Goal: Information Seeking & Learning: Learn about a topic

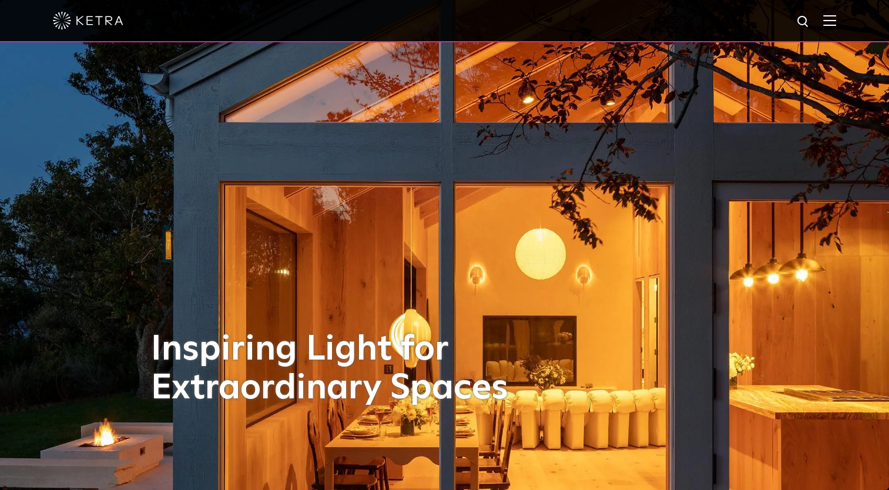
click at [836, 17] on img at bounding box center [829, 20] width 13 height 11
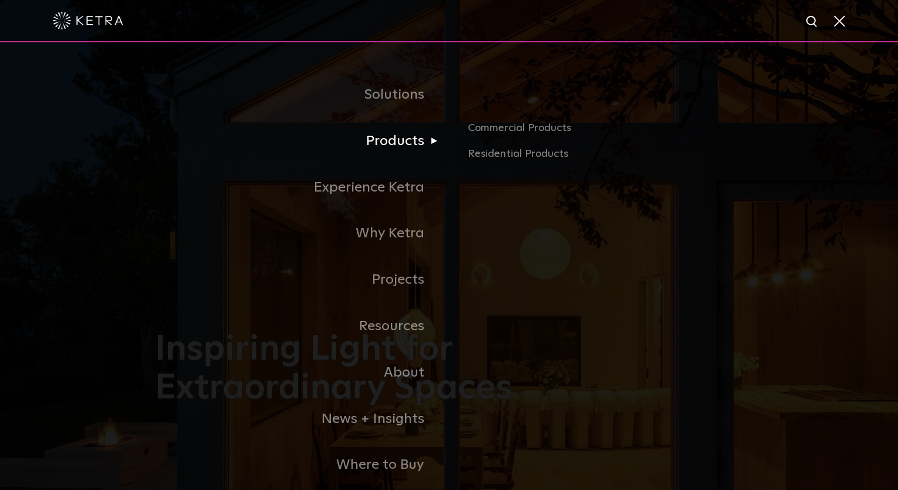
click at [444, 128] on link "Products" at bounding box center [302, 141] width 294 height 46
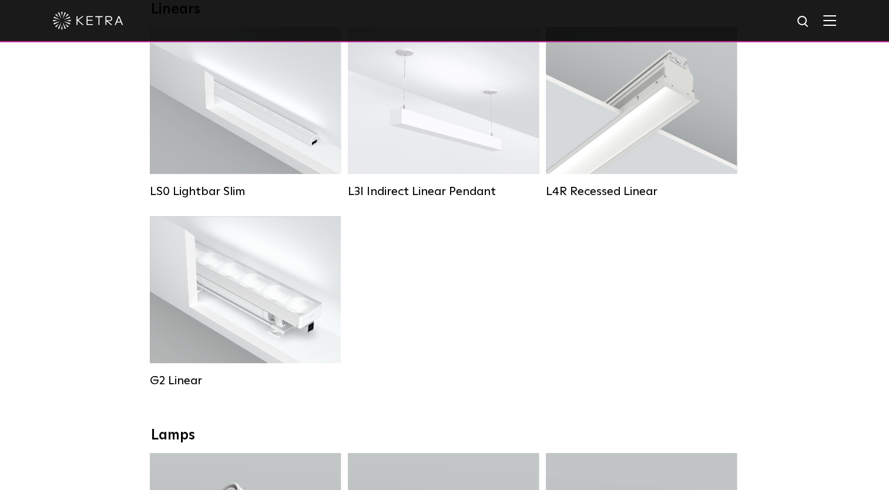
scroll to position [470, 0]
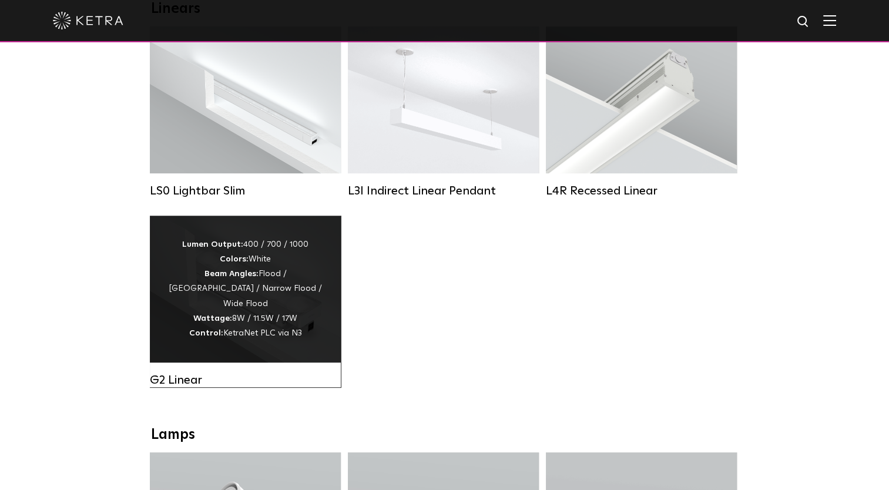
click at [166, 300] on div "Lumen Output: 400 / 700 / 1000 Colors: White Beam Angles: Flood / Graze / Narro…" at bounding box center [245, 289] width 191 height 147
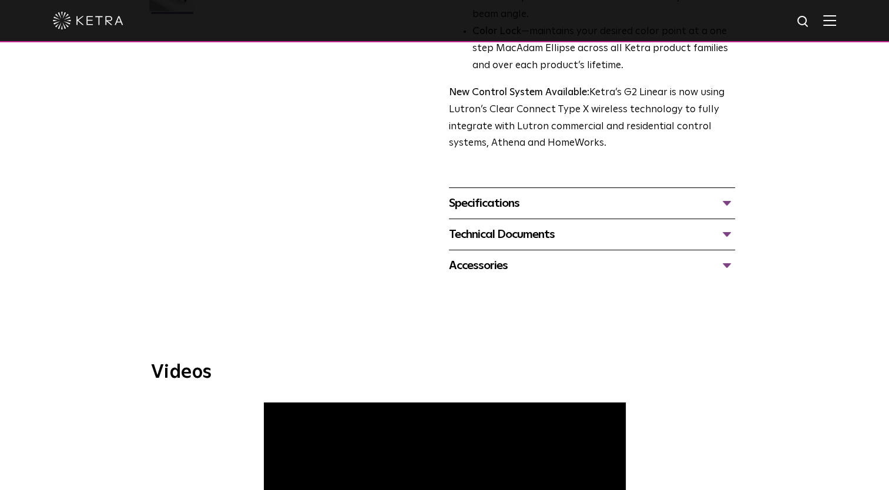
click at [505, 204] on div "Specifications" at bounding box center [592, 203] width 286 height 19
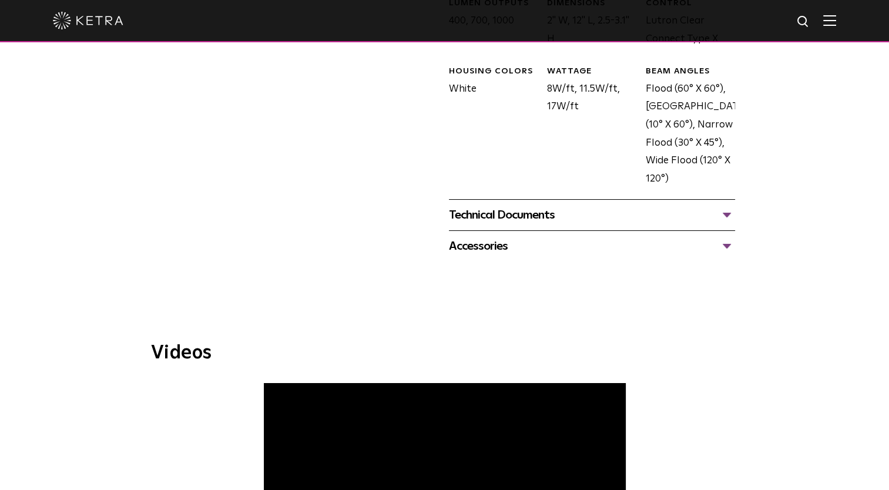
click at [526, 217] on div "Technical Documents" at bounding box center [592, 215] width 286 height 19
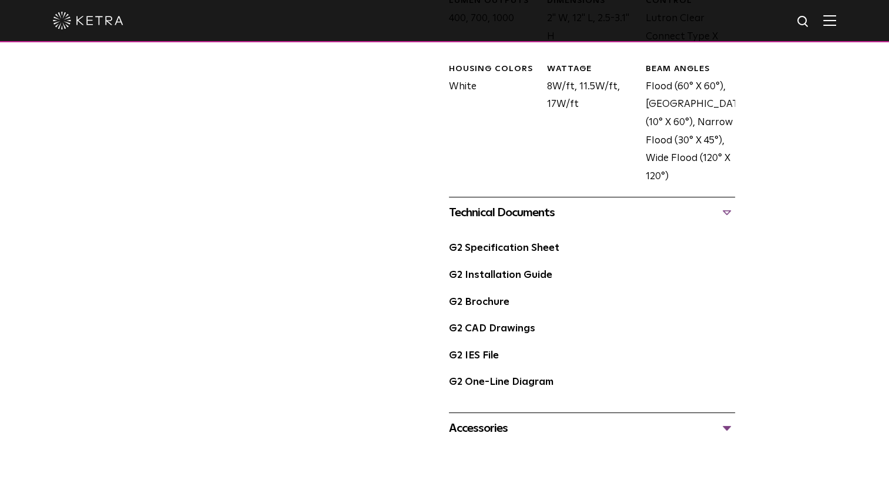
scroll to position [646, 0]
click at [501, 243] on link "G2 Specification Sheet" at bounding box center [504, 248] width 110 height 10
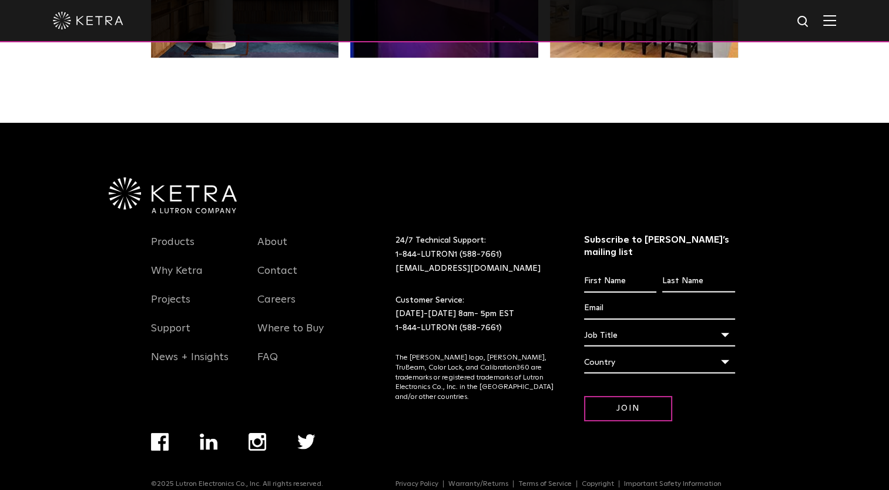
scroll to position [2470, 0]
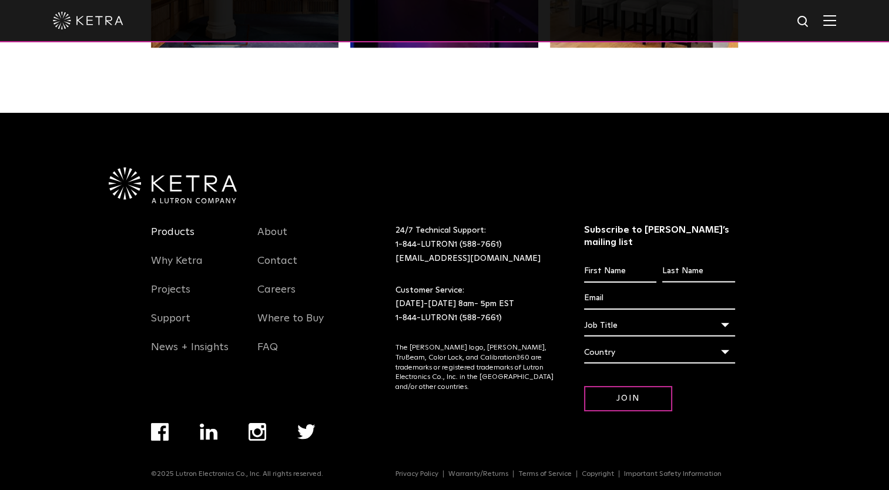
click at [177, 241] on link "Products" at bounding box center [172, 239] width 43 height 27
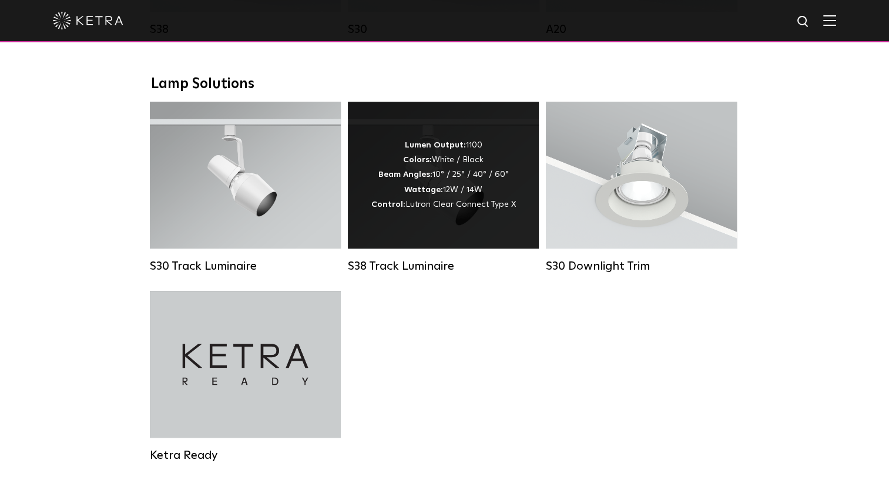
scroll to position [1058, 0]
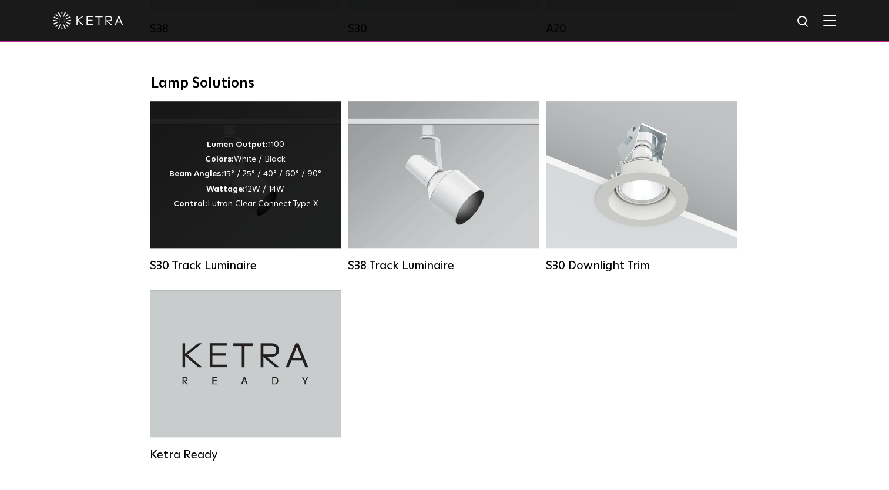
click at [247, 238] on div "Lumen Output: 1100 Colors: White / Black Beam Angles: 15° / 25° / 40° / 60° / 9…" at bounding box center [245, 174] width 191 height 147
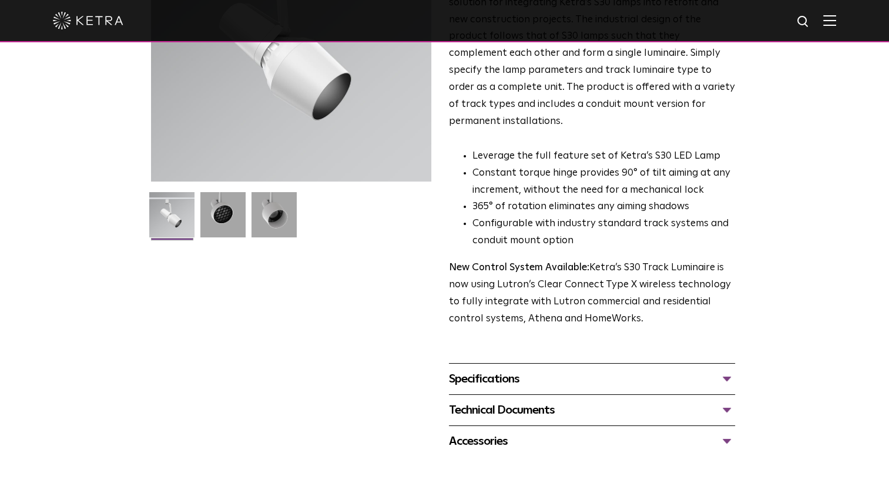
click at [487, 370] on div "Specifications" at bounding box center [592, 379] width 286 height 19
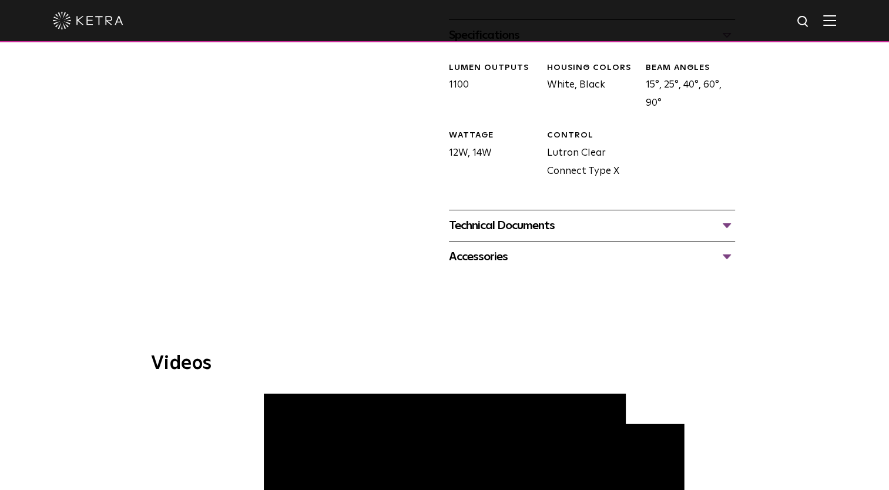
scroll to position [529, 0]
click at [487, 216] on div "Technical Documents" at bounding box center [592, 225] width 286 height 19
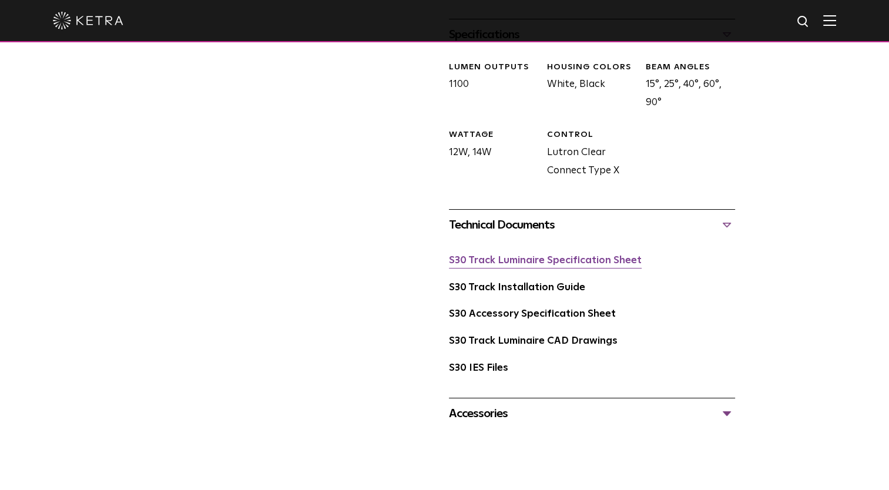
click at [484, 256] on link "S30 Track Luminaire Specification Sheet" at bounding box center [545, 261] width 193 height 10
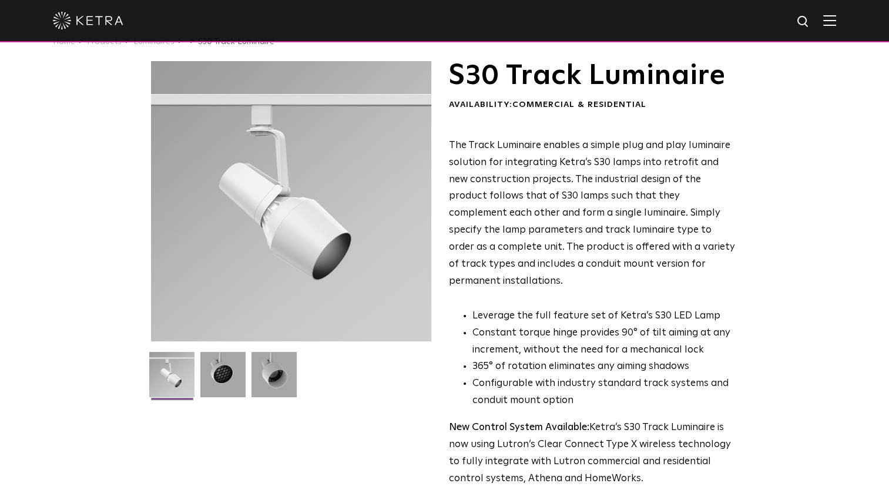
scroll to position [0, 0]
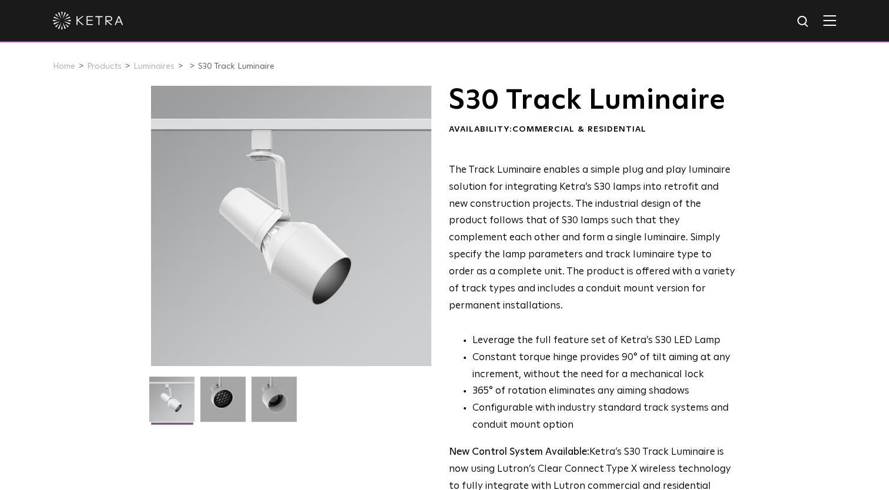
click at [836, 19] on img at bounding box center [829, 20] width 13 height 11
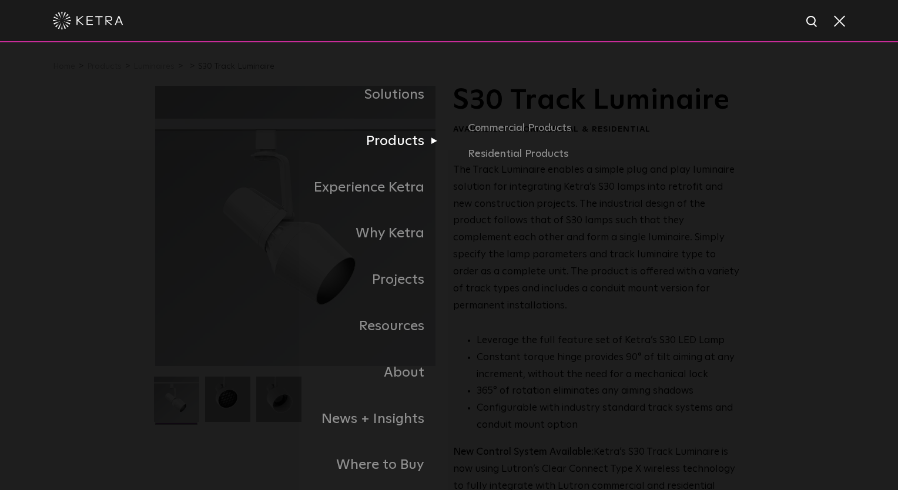
click at [416, 147] on link "Products" at bounding box center [302, 141] width 294 height 46
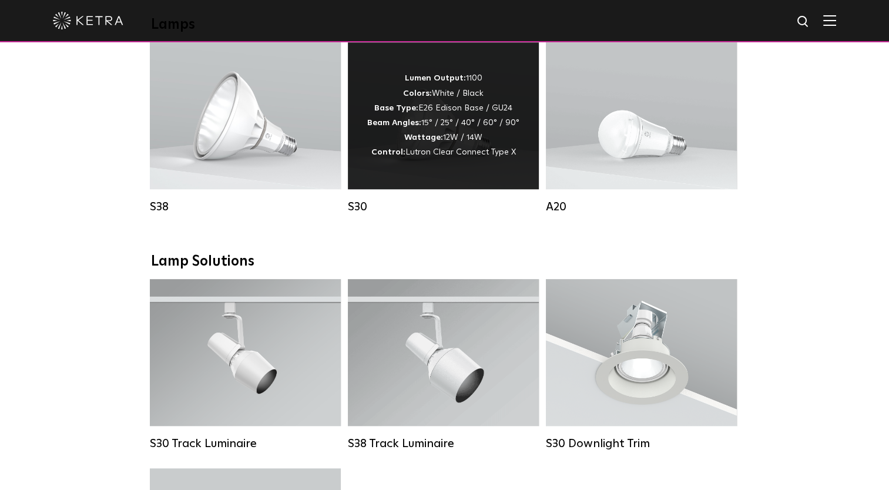
scroll to position [880, 0]
click at [444, 145] on div "Lumen Output: 1100 Colors: White / Black Base Type: E26 Edison Base / GU24 Beam…" at bounding box center [443, 115] width 152 height 89
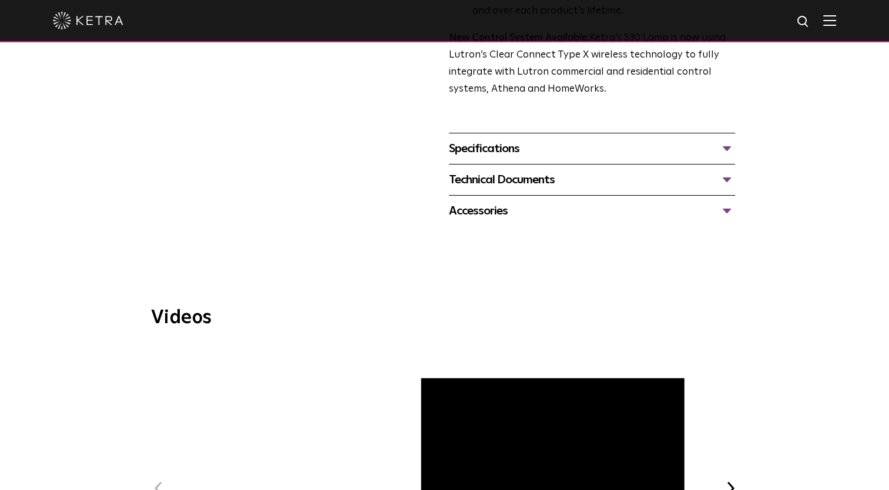
scroll to position [449, 0]
click at [510, 149] on div "Specifications" at bounding box center [592, 148] width 286 height 19
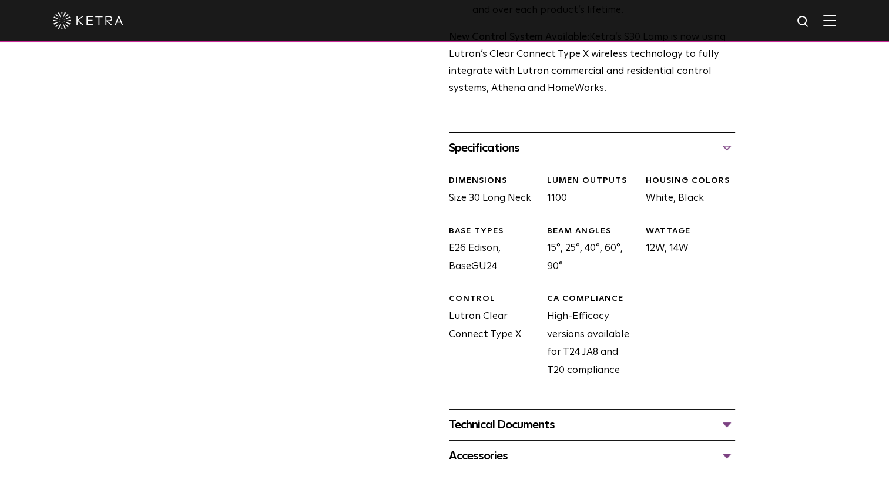
click at [525, 425] on div "Technical Documents" at bounding box center [592, 424] width 286 height 19
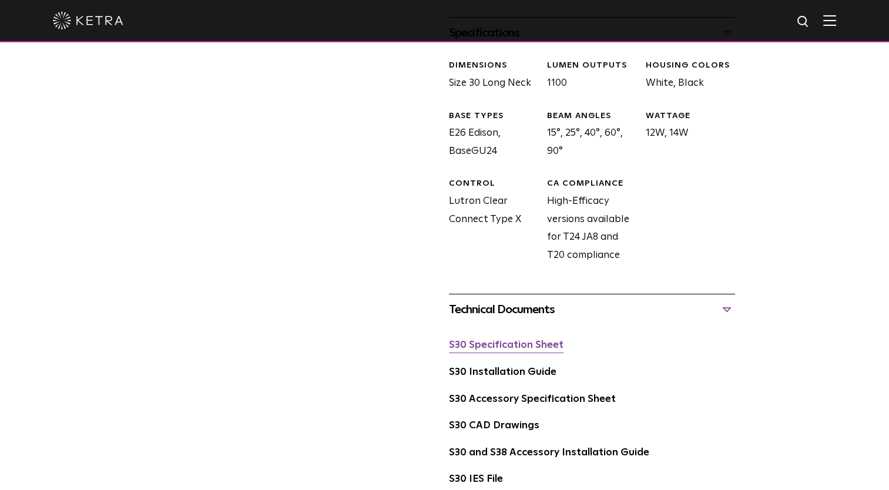
scroll to position [565, 0]
click at [506, 342] on link "S30 Specification Sheet" at bounding box center [506, 344] width 115 height 10
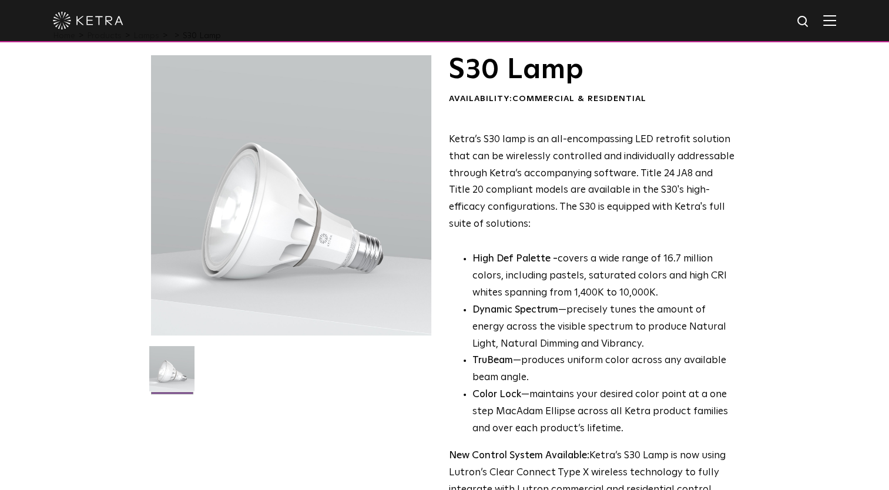
scroll to position [0, 0]
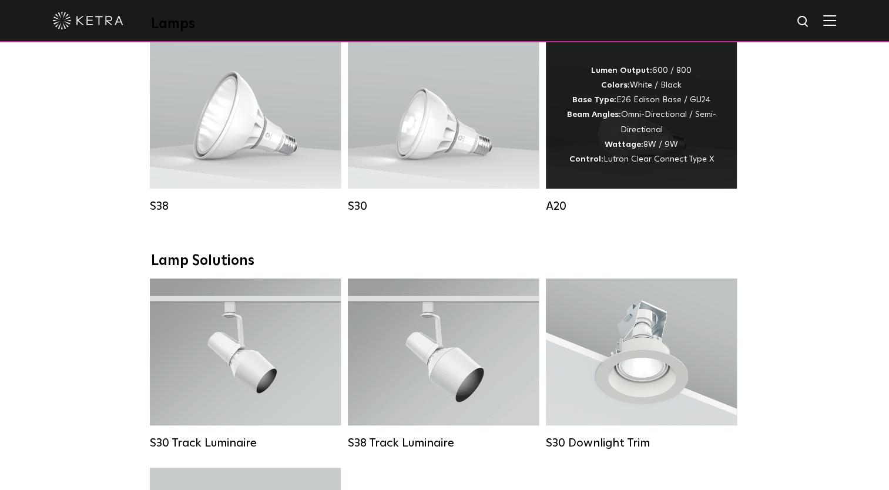
click at [636, 146] on div "Lumen Output: 600 / 800 Colors: White / Black Base Type: E26 Edison Base / GU24…" at bounding box center [642, 114] width 156 height 103
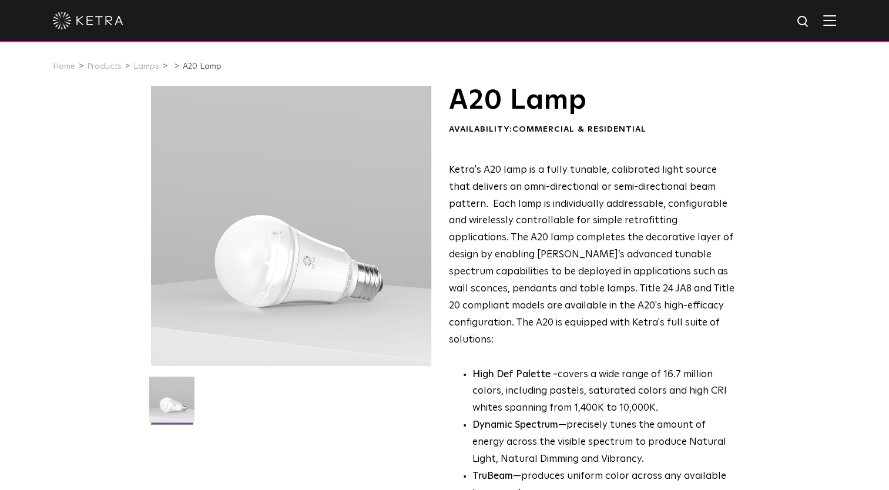
click at [836, 24] on img at bounding box center [829, 20] width 13 height 11
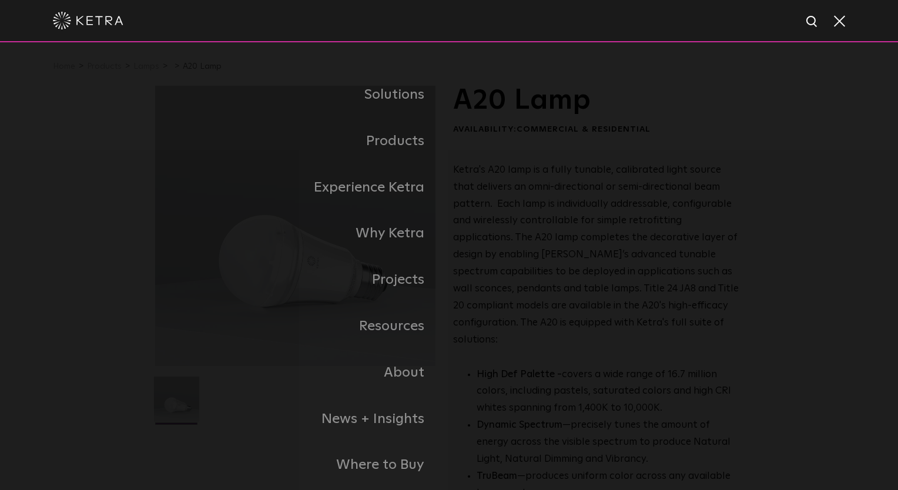
click at [838, 22] on span at bounding box center [838, 21] width 13 height 12
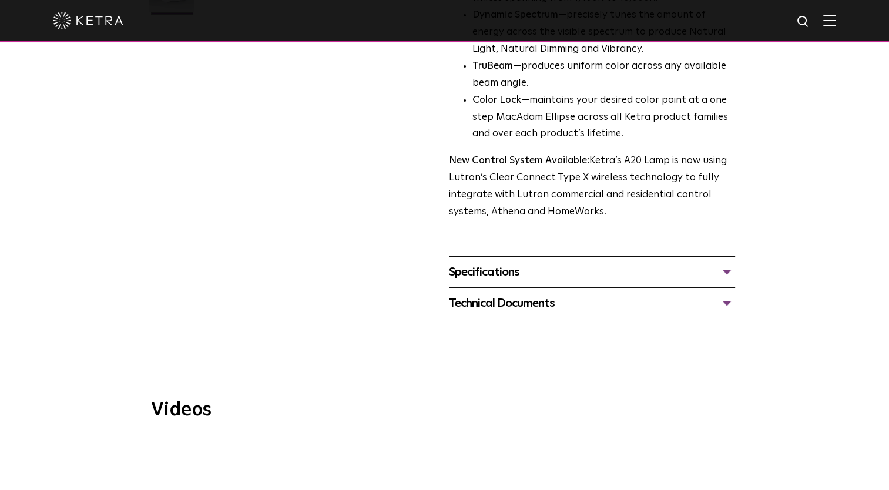
scroll to position [411, 0]
click at [515, 262] on div "Specifications" at bounding box center [592, 271] width 286 height 19
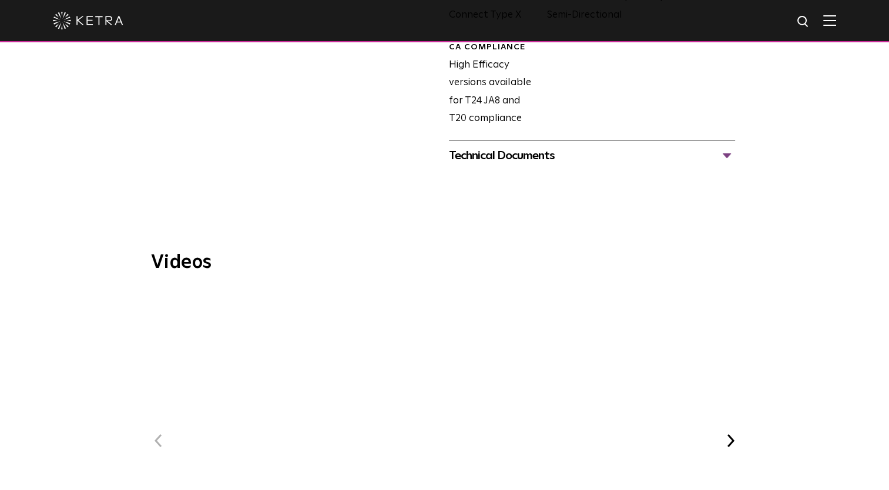
click at [534, 146] on div "Technical Documents" at bounding box center [592, 155] width 286 height 19
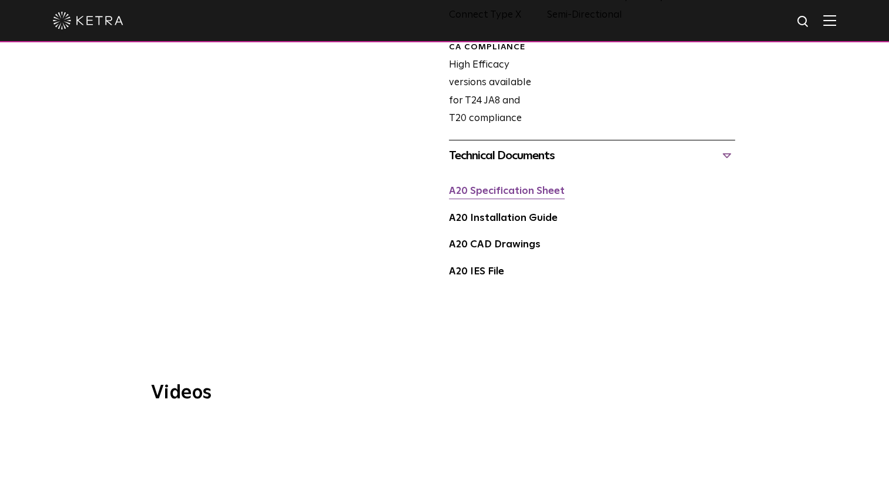
scroll to position [822, 0]
click at [505, 186] on link "A20 Specification Sheet" at bounding box center [507, 191] width 116 height 10
